Goal: Use online tool/utility: Use online tool/utility

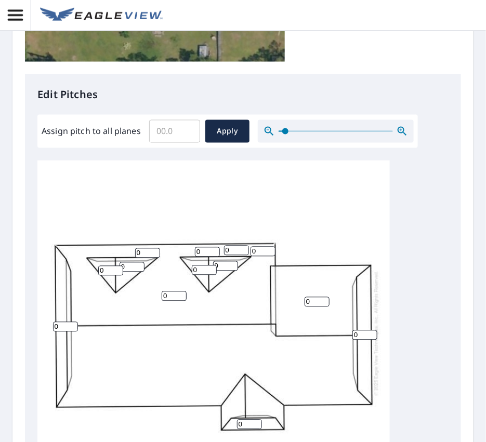
click at [284, 128] on span at bounding box center [285, 131] width 6 height 6
click at [176, 134] on input "Assign pitch to all planes" at bounding box center [174, 131] width 51 height 29
click at [185, 128] on input "0.1" at bounding box center [174, 131] width 51 height 29
click at [185, 128] on input "0.2" at bounding box center [174, 131] width 51 height 29
click at [185, 128] on input "0.3" at bounding box center [174, 131] width 51 height 29
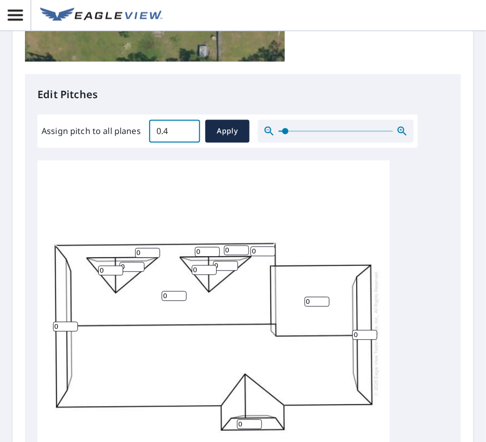
click at [185, 128] on input "0.4" at bounding box center [174, 131] width 51 height 29
click at [185, 128] on input "0.5" at bounding box center [174, 131] width 51 height 29
click at [185, 128] on input "0.6" at bounding box center [174, 131] width 51 height 29
click at [153, 131] on input "0.6" at bounding box center [174, 131] width 51 height 29
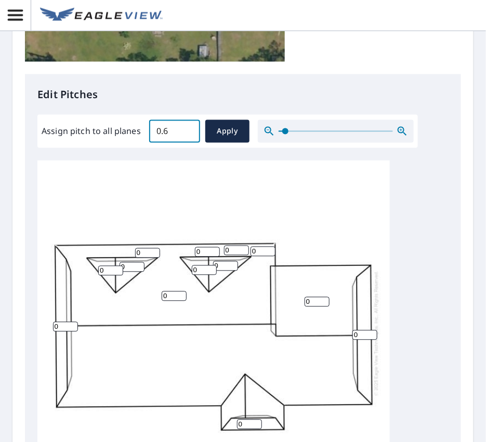
click at [153, 131] on input "0.6" at bounding box center [174, 131] width 51 height 29
type input "7"
click at [225, 128] on span "Apply" at bounding box center [228, 131] width 28 height 13
type input "7"
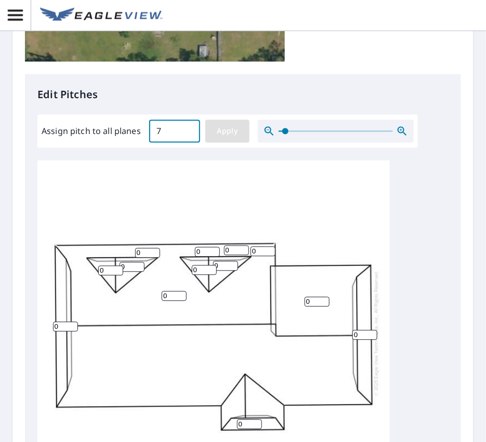
type input "7"
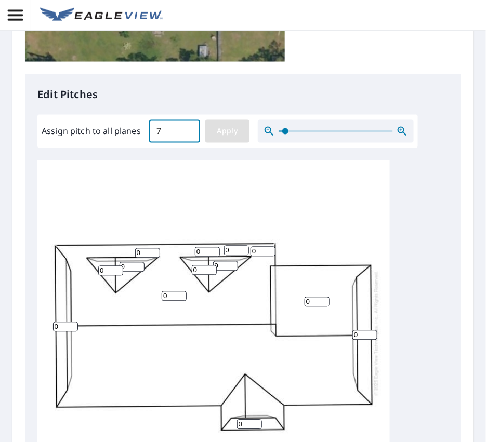
type input "7"
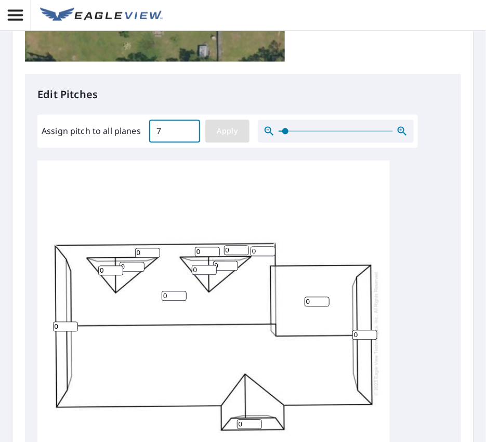
type input "7"
click at [64, 326] on input "7" at bounding box center [65, 327] width 25 height 10
click at [58, 326] on input "7" at bounding box center [65, 327] width 25 height 10
click at [58, 325] on input "7" at bounding box center [65, 327] width 25 height 10
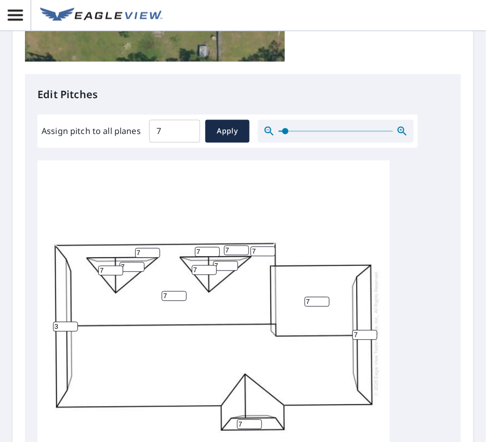
type input "3"
click at [354, 333] on input "7" at bounding box center [364, 336] width 25 height 10
type input "3"
drag, startPoint x: 314, startPoint y: 300, endPoint x: 303, endPoint y: 301, distance: 11.0
click at [303, 301] on div "7 7 7 7 3 3 7 7 7 7 7 7 7" at bounding box center [213, 334] width 352 height 346
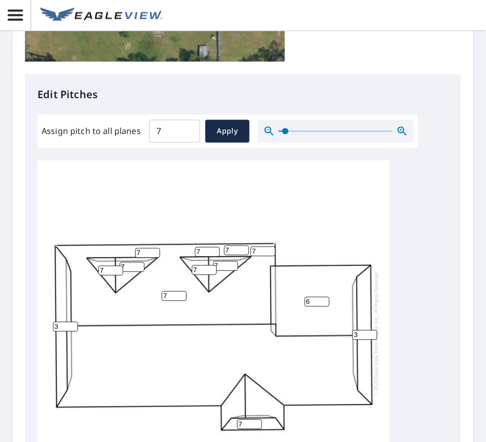
type input "6"
drag, startPoint x: 176, startPoint y: 295, endPoint x: 161, endPoint y: 296, distance: 14.6
click at [162, 296] on input "7" at bounding box center [174, 297] width 25 height 10
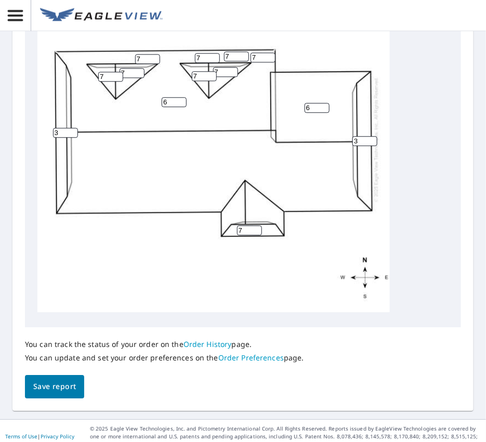
scroll to position [546, 0]
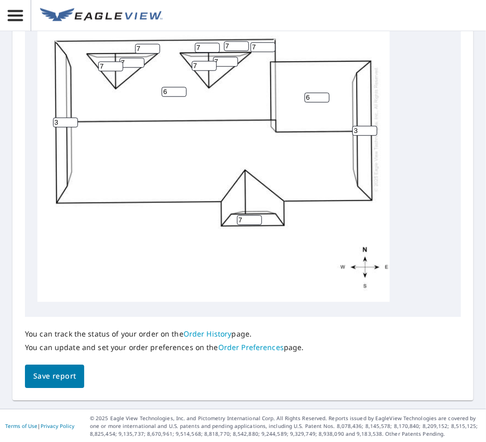
type input "6"
click at [61, 373] on span "Save report" at bounding box center [54, 376] width 43 height 13
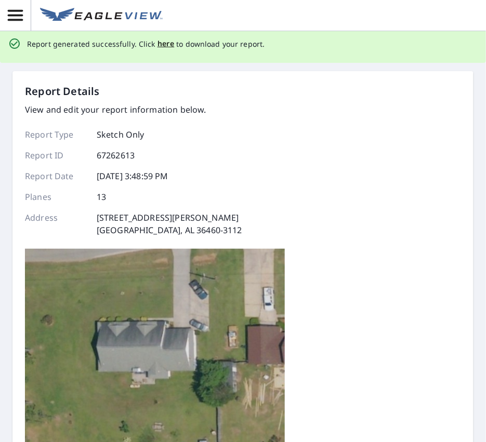
scroll to position [0, 0]
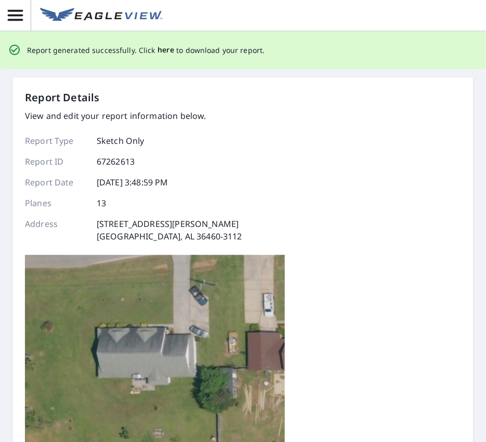
click at [157, 51] on span "here" at bounding box center [165, 50] width 17 height 13
